Goal: Find specific page/section: Find specific page/section

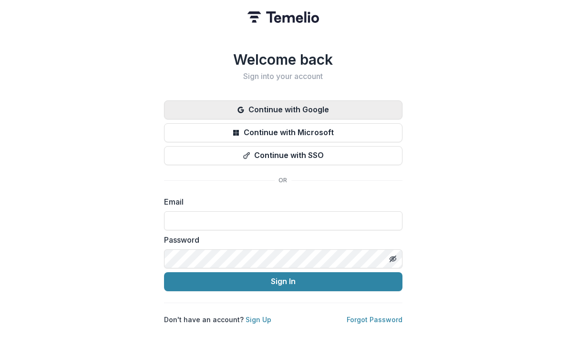
click at [193, 109] on button "Continue with Google" at bounding box center [283, 110] width 238 height 19
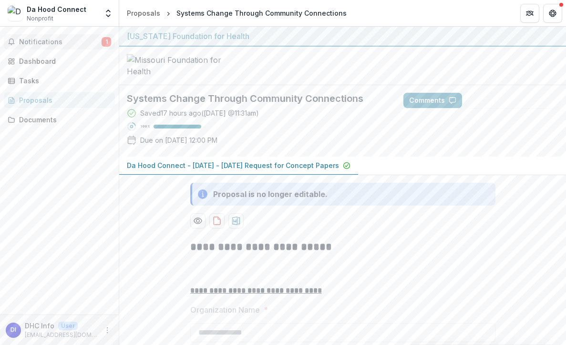
click at [64, 45] on span "Notifications" at bounding box center [60, 42] width 82 height 8
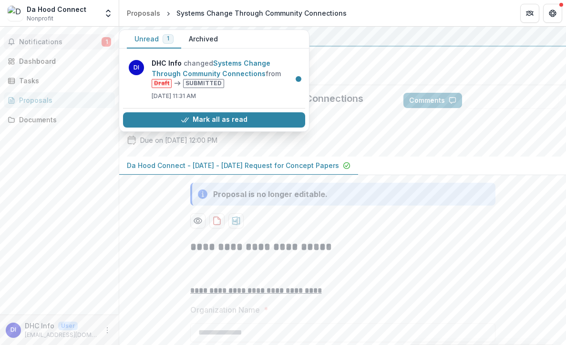
click at [65, 42] on span "Notifications" at bounding box center [60, 42] width 82 height 8
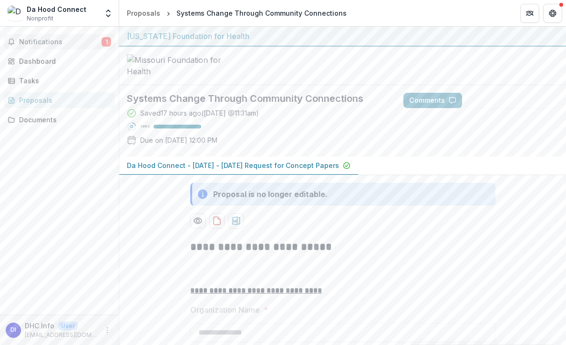
click at [65, 42] on span "Notifications" at bounding box center [60, 42] width 82 height 8
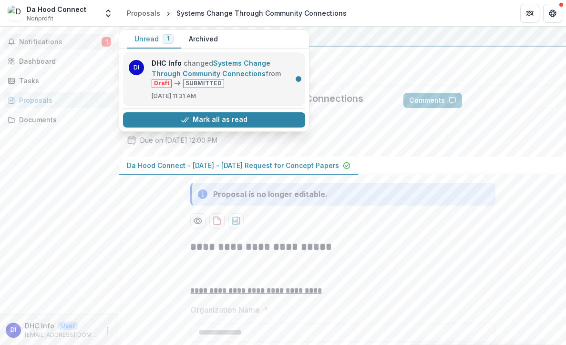
click at [235, 78] on link "Systems Change Through Community Connections" at bounding box center [211, 68] width 119 height 19
